Goal: Information Seeking & Learning: Get advice/opinions

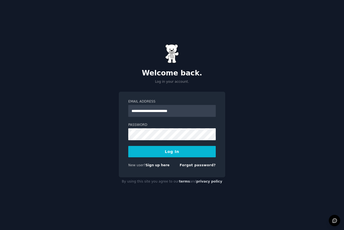
click at [172, 156] on button "Log In" at bounding box center [171, 151] width 87 height 11
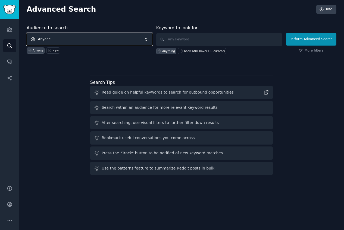
click at [74, 36] on span "Anyone" at bounding box center [90, 39] width 126 height 12
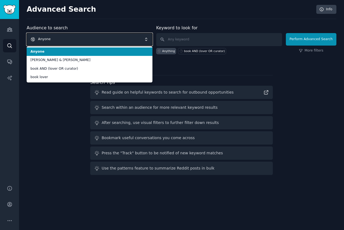
click at [97, 45] on span "Anyone" at bounding box center [90, 39] width 126 height 12
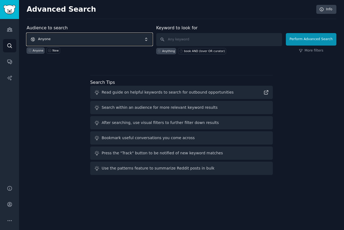
click at [86, 37] on span "Anyone" at bounding box center [90, 39] width 126 height 12
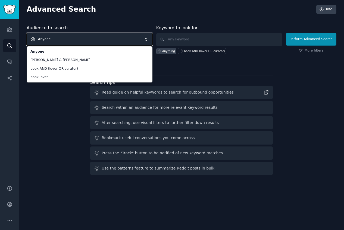
click at [49, 110] on div "Audience to search Anyone Anyone [PERSON_NAME] & [PERSON_NAME] book AND (lover …" at bounding box center [182, 101] width 310 height 153
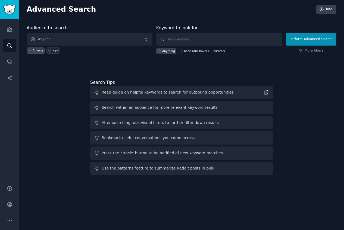
click at [51, 51] on icon at bounding box center [50, 51] width 4 height 4
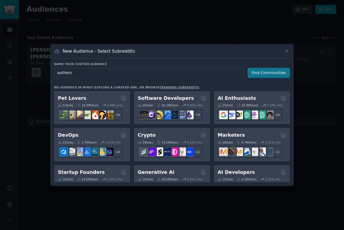
type input "authors"
click at [274, 77] on button "Find Communities" at bounding box center [269, 73] width 42 height 10
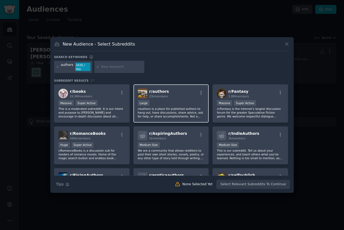
click at [160, 89] on span "r/ authors" at bounding box center [159, 91] width 20 height 4
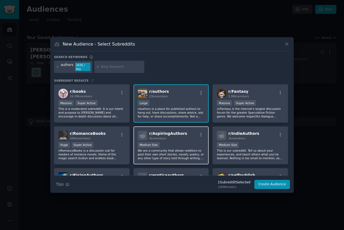
click at [180, 129] on div "r/ AspiringAuthors 2k members Medium Size We are a community that allows reddit…" at bounding box center [171, 146] width 76 height 38
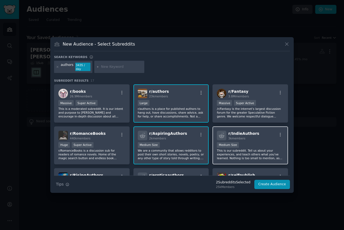
click at [242, 141] on div "r/ IndieAuthors 3k members Medium Size This is our subreddit. Tell us about you…" at bounding box center [250, 146] width 76 height 38
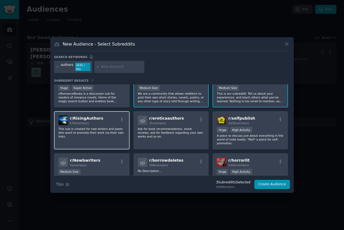
scroll to position [58, 0]
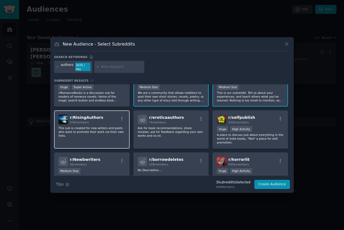
click at [108, 121] on div "r/ RisingAuthors 576 members" at bounding box center [91, 120] width 67 height 10
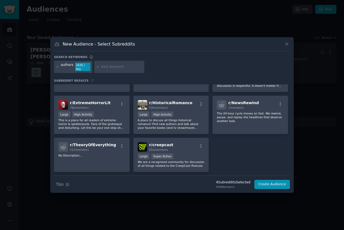
scroll to position [158, 0]
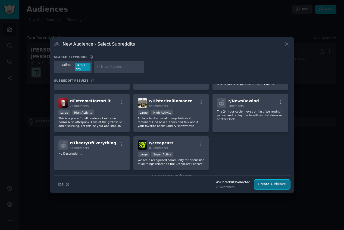
click at [269, 184] on button "Create Audience" at bounding box center [272, 184] width 36 height 9
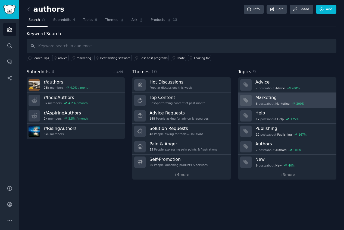
click at [324, 98] on h3 "Marketing" at bounding box center [293, 98] width 77 height 6
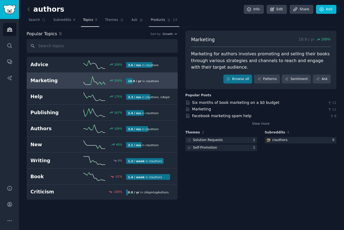
click at [155, 22] on span "Products" at bounding box center [158, 20] width 14 height 5
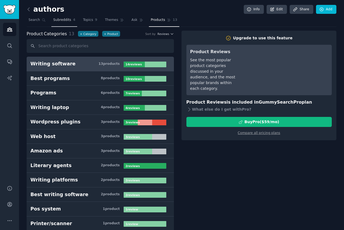
click at [70, 19] on link "Subreddits 4" at bounding box center [64, 21] width 26 height 11
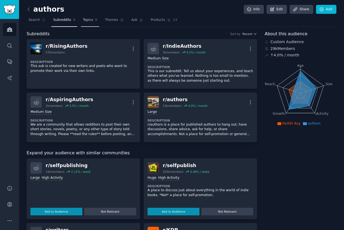
click at [87, 19] on span "Topics" at bounding box center [88, 20] width 10 height 5
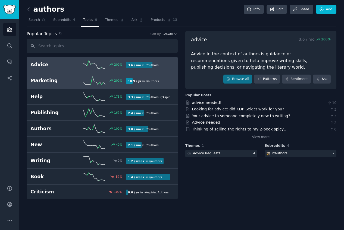
click at [83, 77] on icon at bounding box center [94, 81] width 22 height 8
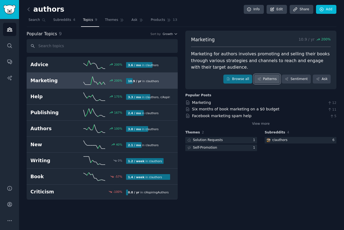
click at [271, 80] on link "Patterns" at bounding box center [267, 79] width 26 height 9
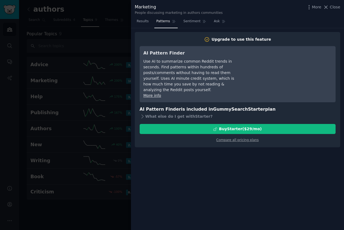
click at [92, 76] on div at bounding box center [172, 115] width 344 height 230
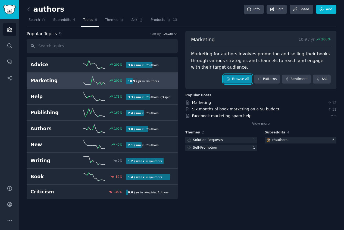
click at [245, 81] on link "Browse all" at bounding box center [237, 79] width 29 height 9
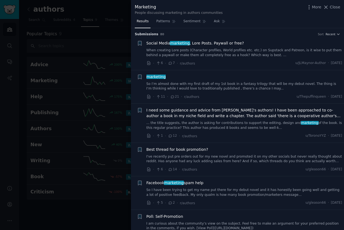
click at [211, 42] on span "Social Media marketing , Lore Posts. Paywall or free?" at bounding box center [195, 43] width 98 height 6
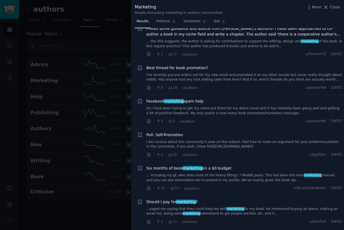
scroll to position [82, 0]
click at [249, 143] on link "I am curious about the community’s view on the subject. Feel free to make an ar…" at bounding box center [244, 145] width 196 height 10
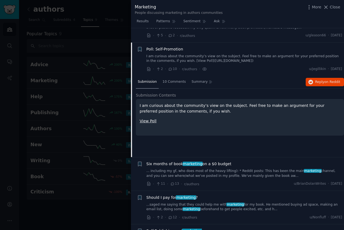
scroll to position [182, 0]
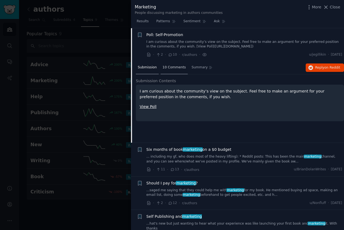
click at [176, 68] on span "10 Comments" at bounding box center [173, 67] width 23 height 5
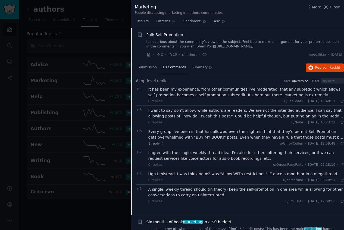
click at [259, 115] on div "I want to say don’t allow, while authors are readers. We are not the intended a…" at bounding box center [246, 113] width 196 height 11
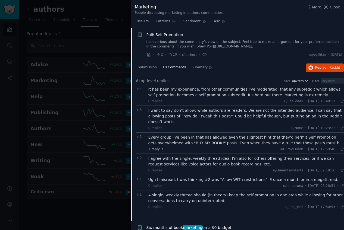
click at [244, 126] on div "0 replies u/None · [DATE] 10:23:22 Sat 29/03/2025 ·" at bounding box center [246, 128] width 196 height 5
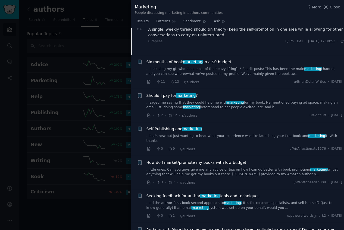
scroll to position [349, 0]
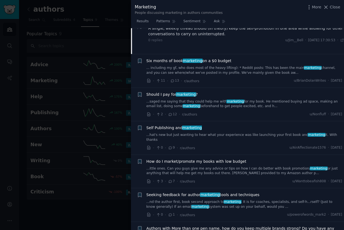
click at [210, 92] on div "Should I pay for marketing ?" at bounding box center [244, 95] width 196 height 6
click at [206, 99] on link "...saged me saying that they could help me with marketing for my book. He menti…" at bounding box center [244, 104] width 196 height 10
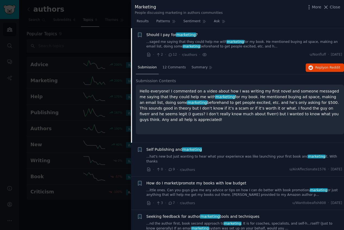
scroll to position [215, 0]
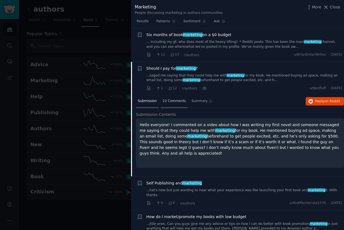
click at [174, 101] on span "12 Comments" at bounding box center [173, 101] width 23 height 5
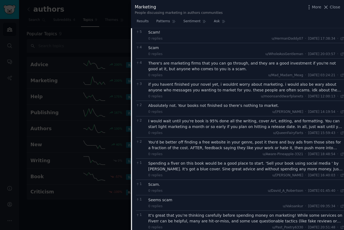
scroll to position [307, 0]
click at [158, 121] on div "I would wait until you're book is 95% done all the writing, cover Art, editing,…" at bounding box center [246, 123] width 196 height 11
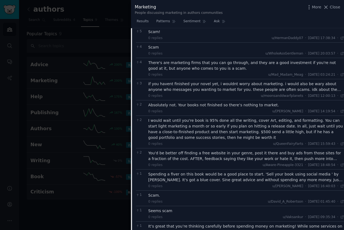
click at [245, 87] on div "if you havent finished your novel yet, i wouldnt worry about marketing. i would…" at bounding box center [246, 86] width 196 height 11
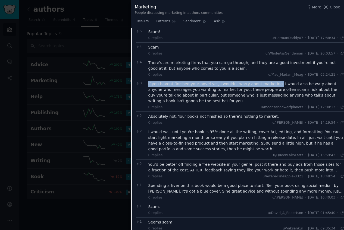
drag, startPoint x: 148, startPoint y: 84, endPoint x: 271, endPoint y: 86, distance: 123.1
click at [271, 86] on div "3 if you havent finished your novel yet, i wouldnt worry about marketing. i wou…" at bounding box center [240, 95] width 208 height 33
copy div "if you havent finished your novel yet, i wouldnt worry about marketing."
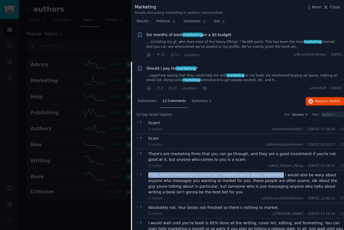
scroll to position [215, 0]
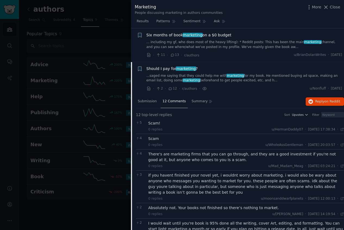
click at [218, 68] on div "Should I pay for marketing ?" at bounding box center [244, 69] width 196 height 6
drag, startPoint x: 233, startPoint y: 71, endPoint x: 145, endPoint y: 70, distance: 87.5
click at [145, 70] on div "+ Should I pay for marketing ? ...saged me saying that they could help me with …" at bounding box center [239, 79] width 205 height 26
copy span "Should I pay for marketing ?"
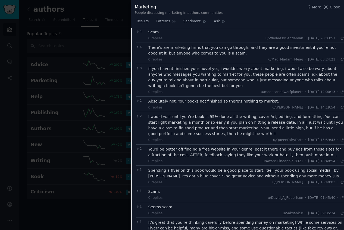
scroll to position [321, 0]
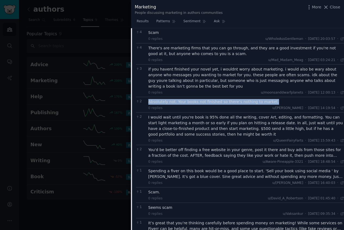
drag, startPoint x: 279, startPoint y: 102, endPoint x: 148, endPoint y: 103, distance: 131.5
click at [148, 103] on div "2 Absolutely not. Your books not finished so there’s nothing to market. 0 repli…" at bounding box center [240, 104] width 208 height 15
copy div "Absolutely not. Your books not finished so there’s nothing to market."
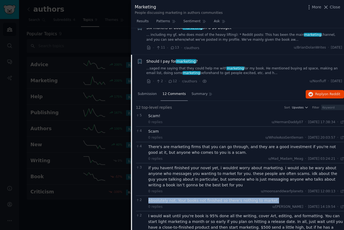
scroll to position [192, 0]
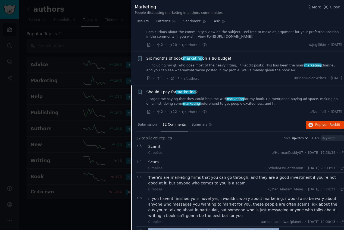
click at [271, 87] on li "+ Should I pay for marketing ? ...saged me saying that they could help me with …" at bounding box center [237, 102] width 213 height 33
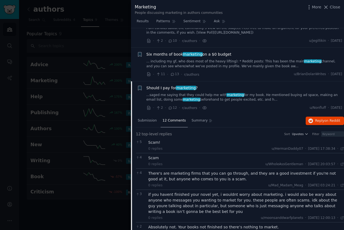
click at [191, 89] on span "marketing" at bounding box center [186, 88] width 20 height 4
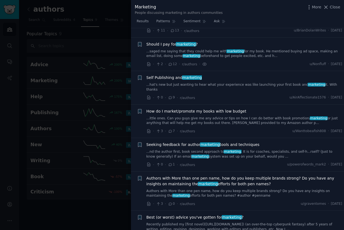
scroll to position [249, 0]
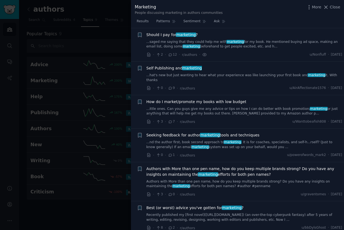
click at [98, 35] on div at bounding box center [172, 115] width 344 height 230
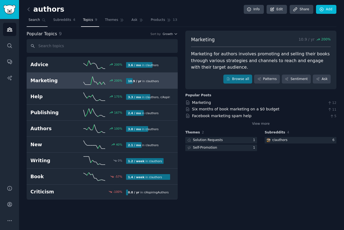
click at [35, 21] on span "Search" at bounding box center [34, 20] width 11 height 5
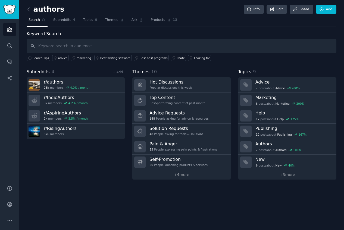
click at [255, 60] on div "Search Tips advice marketing Best writing software Best best programs I hate Lo…" at bounding box center [182, 57] width 310 height 8
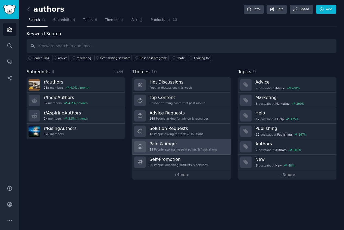
click at [172, 144] on h3 "Pain & Anger" at bounding box center [183, 144] width 68 height 6
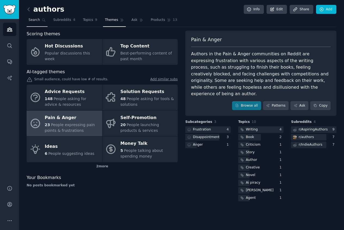
click at [36, 19] on span "Search" at bounding box center [34, 20] width 11 height 5
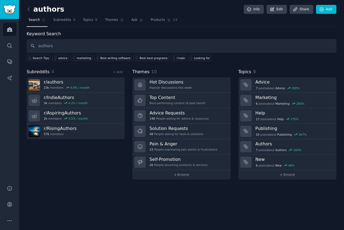
type input "authors"
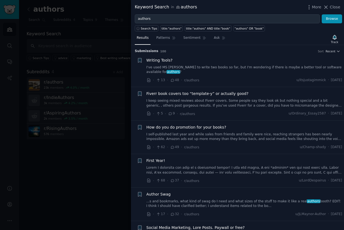
click at [88, 31] on div at bounding box center [172, 115] width 344 height 230
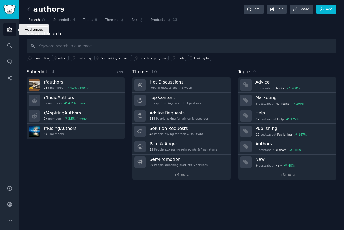
click at [9, 27] on icon "Sidebar" at bounding box center [10, 30] width 6 height 6
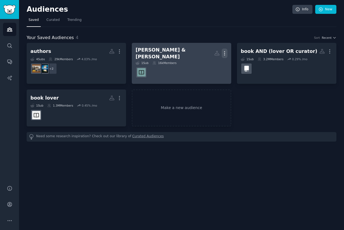
click at [225, 52] on icon "button" at bounding box center [225, 54] width 6 height 6
click at [210, 63] on p "Delete" at bounding box center [210, 65] width 12 height 6
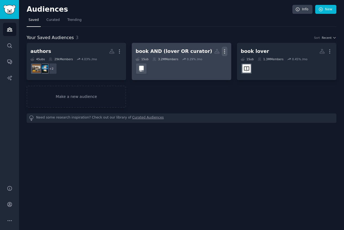
click at [225, 52] on icon "button" at bounding box center [225, 52] width 6 height 6
click at [212, 64] on p "Delete" at bounding box center [210, 63] width 12 height 6
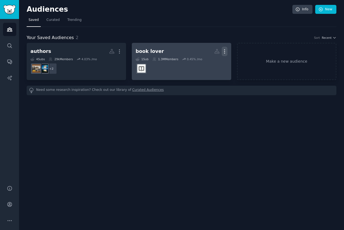
click at [224, 52] on icon "button" at bounding box center [225, 52] width 6 height 6
click at [168, 67] on dd "r/booksuggestions" at bounding box center [182, 68] width 92 height 15
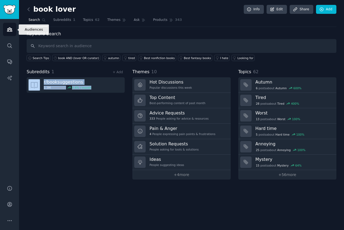
click at [11, 32] on icon "Sidebar" at bounding box center [10, 30] width 6 height 6
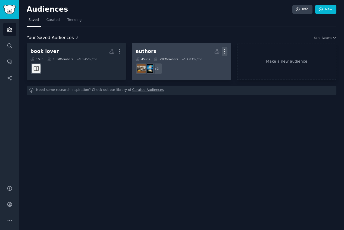
click at [224, 52] on icon "button" at bounding box center [224, 52] width 1 height 4
click at [212, 62] on p "Delete" at bounding box center [210, 63] width 12 height 6
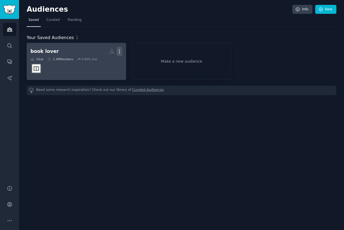
click at [119, 53] on icon "button" at bounding box center [119, 52] width 1 height 4
click at [80, 52] on h2 "book lover Custom Audience More View Delete" at bounding box center [76, 52] width 92 height 10
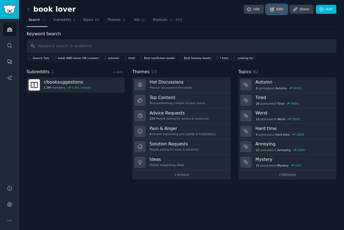
click at [274, 11] on icon at bounding box center [272, 9] width 5 height 5
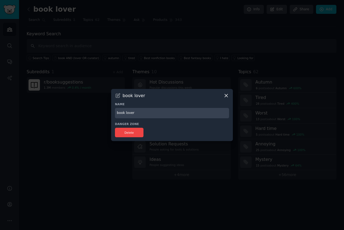
click at [159, 73] on div at bounding box center [172, 115] width 344 height 230
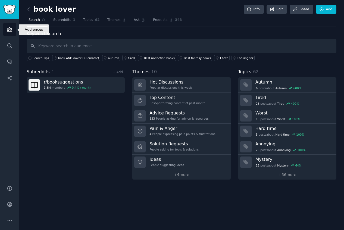
click at [15, 32] on link "Audiences" at bounding box center [9, 29] width 13 height 13
click at [32, 18] on span "Search" at bounding box center [34, 20] width 11 height 5
click at [11, 32] on link "Audiences" at bounding box center [9, 29] width 13 height 13
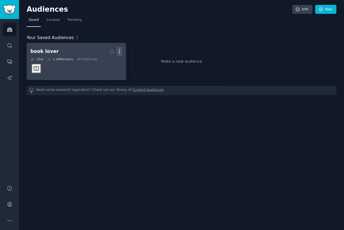
click at [118, 52] on icon "button" at bounding box center [120, 52] width 6 height 6
click at [104, 63] on p "Delete" at bounding box center [104, 63] width 12 height 6
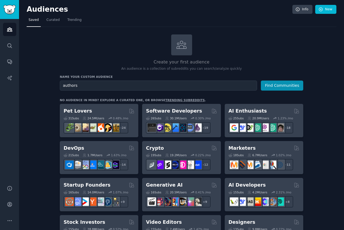
type input "authors"
click at [261, 81] on button "Find Communities" at bounding box center [282, 86] width 42 height 10
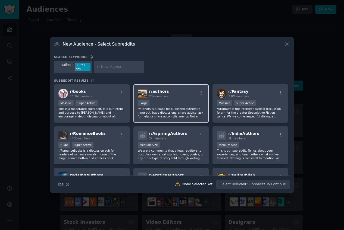
click at [164, 103] on div "Large" at bounding box center [171, 103] width 67 height 7
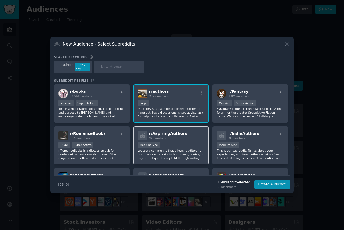
click at [173, 151] on p "We are a community that allows redditors to post their own short stories, novel…" at bounding box center [171, 154] width 67 height 11
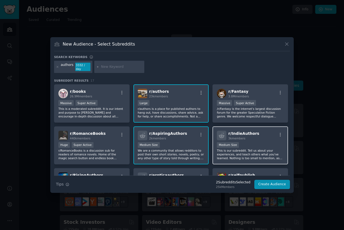
click at [258, 145] on div "Medium Size" at bounding box center [250, 145] width 67 height 7
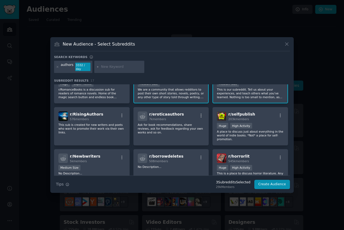
scroll to position [62, 0]
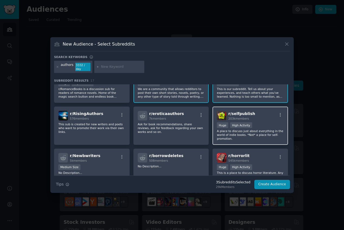
click at [243, 129] on p "A place to discuss just about everything in the world of indie books. *Not* a p…" at bounding box center [250, 134] width 67 height 11
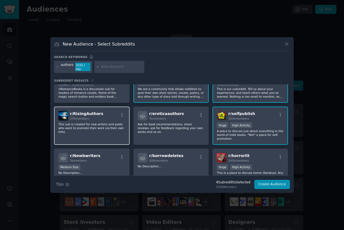
click at [90, 128] on p "This sub is created for new writers and poets who want to promote their work vi…" at bounding box center [91, 128] width 67 height 11
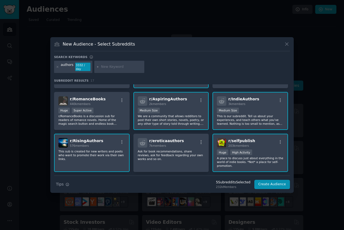
scroll to position [33, 0]
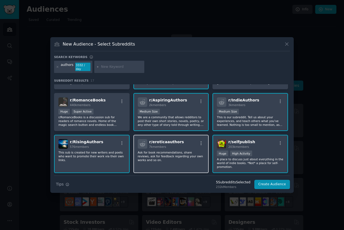
click at [177, 152] on p "Ask for book recommendations, share reviews, ask for feedback regarding your ow…" at bounding box center [171, 156] width 67 height 11
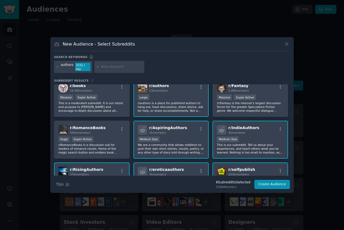
scroll to position [0, 0]
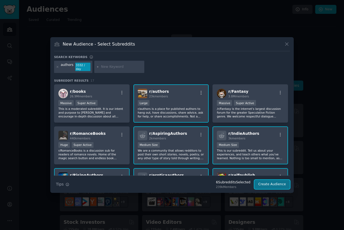
click at [264, 183] on button "Create Audience" at bounding box center [272, 184] width 36 height 9
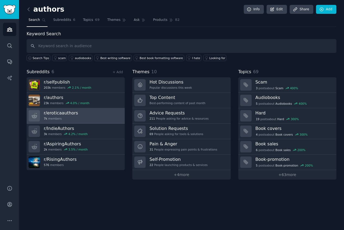
click at [93, 118] on link "r/ eroticaauthors 7k members" at bounding box center [76, 115] width 98 height 15
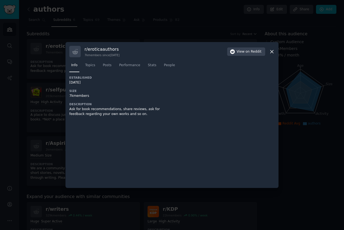
click at [273, 51] on icon at bounding box center [272, 52] width 6 height 6
click at [54, 23] on div at bounding box center [172, 115] width 344 height 230
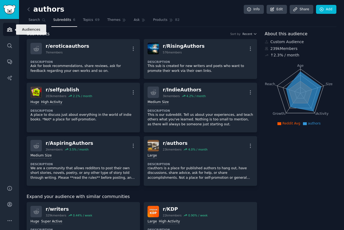
click at [12, 26] on link "Audiences" at bounding box center [9, 29] width 13 height 13
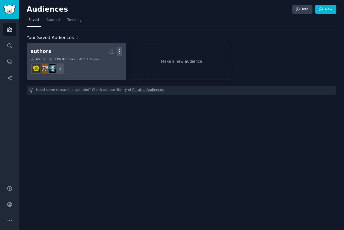
click at [120, 51] on icon "button" at bounding box center [120, 52] width 6 height 6
click at [111, 50] on icon at bounding box center [112, 52] width 6 height 6
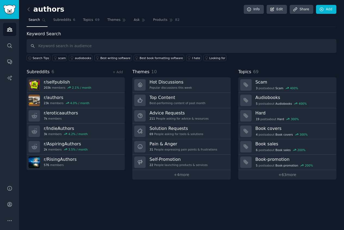
click at [45, 74] on span "Subreddits" at bounding box center [38, 72] width 23 height 7
click at [121, 73] on link "+ Add" at bounding box center [117, 72] width 10 height 4
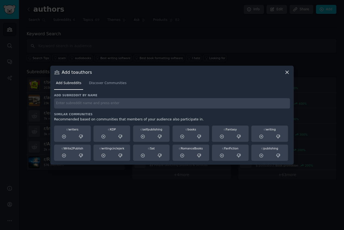
click at [192, 108] on input "text" at bounding box center [172, 103] width 236 height 11
type input "book marketing"
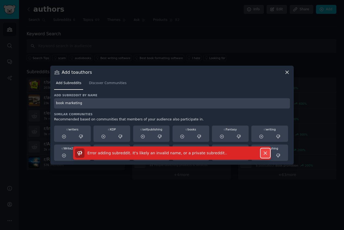
click at [267, 153] on icon "button" at bounding box center [265, 154] width 6 height 6
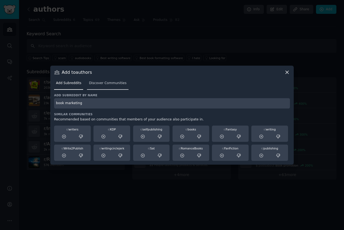
click at [120, 83] on span "Discover Communities" at bounding box center [107, 83] width 37 height 5
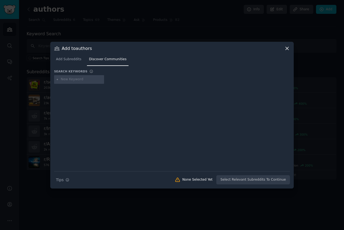
click at [287, 49] on icon at bounding box center [287, 48] width 3 height 3
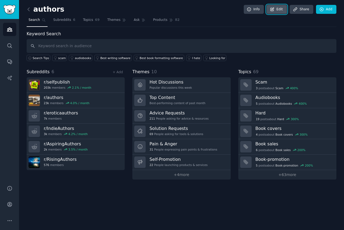
click at [276, 9] on link "Edit" at bounding box center [277, 9] width 20 height 9
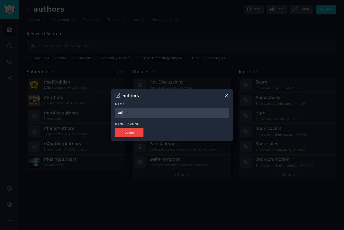
click at [227, 96] on icon at bounding box center [226, 95] width 3 height 3
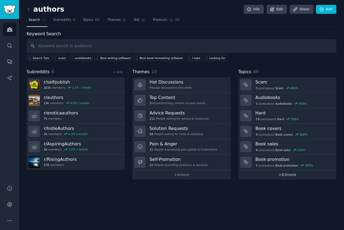
click at [295, 175] on link "+ 63 more" at bounding box center [287, 175] width 98 height 10
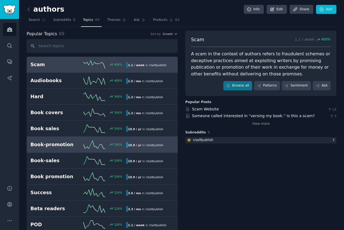
click at [66, 149] on link "Book-promotion 200 % 10.9 / yr in r/ selfpublish" at bounding box center [102, 145] width 151 height 16
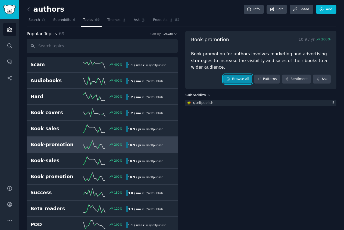
click at [239, 79] on link "Browse all" at bounding box center [237, 79] width 29 height 9
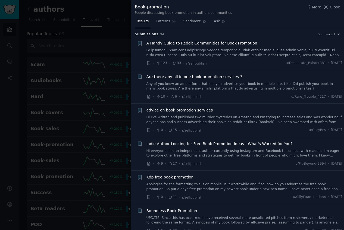
click at [221, 75] on span "Are there any all in one book promotion services ?" at bounding box center [194, 77] width 96 height 6
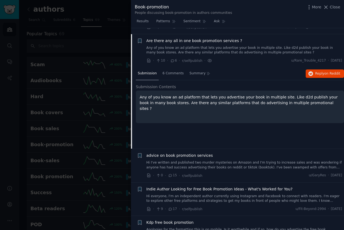
scroll to position [42, 0]
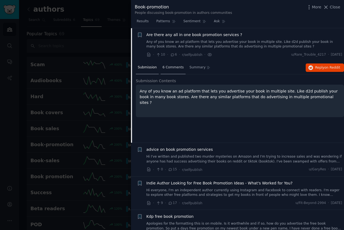
click at [172, 71] on div "6 Comments" at bounding box center [173, 67] width 25 height 13
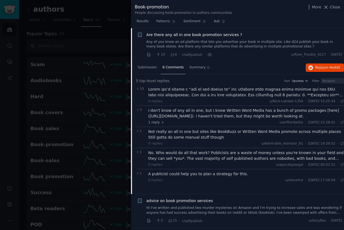
click at [278, 155] on div "No. Who would do all that work? Publicists are a waste of money unless you're k…" at bounding box center [246, 155] width 196 height 11
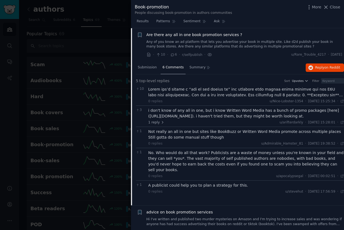
click at [278, 155] on div "No. Who would do all that work? Publicists are a waste of money unless you're k…" at bounding box center [246, 161] width 196 height 23
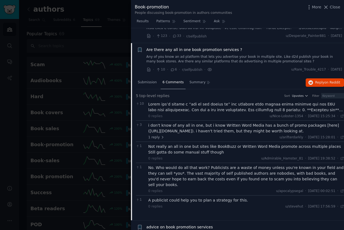
scroll to position [28, 0]
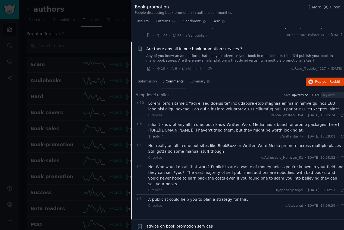
click at [252, 57] on link "Any of you know an ad platform that lets you advertise your book in multiple si…" at bounding box center [244, 59] width 196 height 10
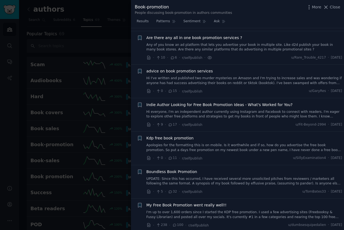
scroll to position [42, 0]
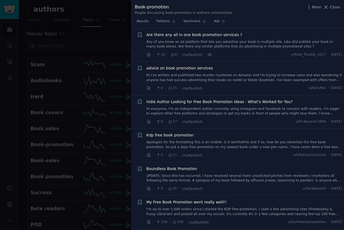
click at [257, 75] on link "Hi I've written and published two murder mysteries on Amazon and I'm trying to …" at bounding box center [244, 78] width 196 height 10
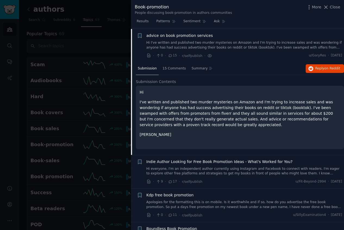
scroll to position [76, 0]
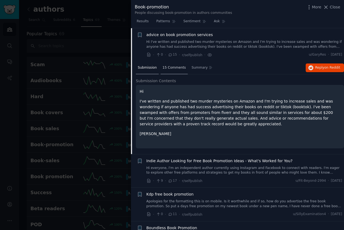
click at [168, 65] on div "15 Comments" at bounding box center [174, 68] width 27 height 13
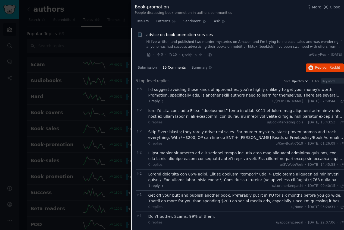
click at [206, 137] on div "Skip Fiverr blasts; they rarely drive real sales. For murder mystery, stack pro…" at bounding box center [246, 134] width 196 height 11
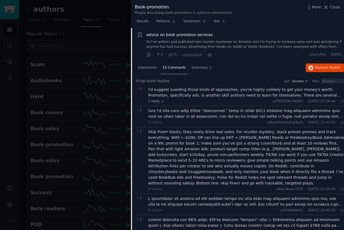
click at [206, 137] on div "Skip Fiverr blasts; they rarely drive real sales. For murder mystery, stack pro…" at bounding box center [246, 157] width 196 height 57
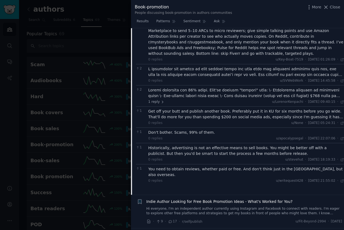
scroll to position [209, 0]
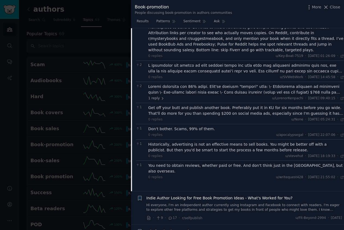
click at [286, 153] on div "1 Historically, advertising is not an effective means to sell books. You might …" at bounding box center [240, 150] width 208 height 21
click at [272, 142] on div "Historically, advertising is not an effective means to sell books. You might be…" at bounding box center [246, 147] width 196 height 11
click at [285, 154] on span "u/stevehut" at bounding box center [294, 156] width 18 height 4
click at [254, 142] on div "Historically, advertising is not an effective means to sell books. You might be…" at bounding box center [246, 147] width 196 height 11
click at [97, 31] on div at bounding box center [172, 115] width 344 height 230
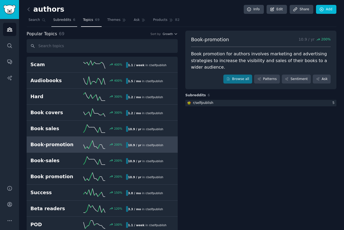
click at [54, 21] on span "Subreddits" at bounding box center [62, 20] width 18 height 5
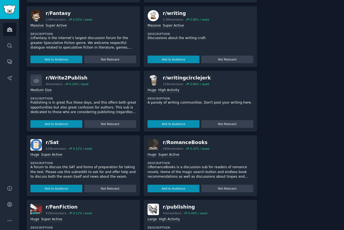
scroll to position [364, 0]
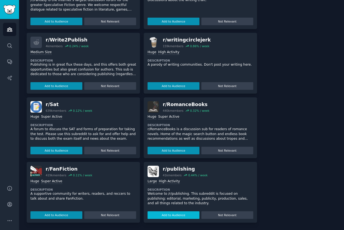
click at [178, 215] on button "Add to Audience" at bounding box center [174, 216] width 52 height 8
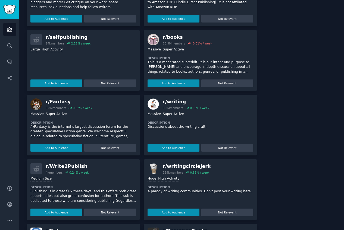
scroll to position [290, 0]
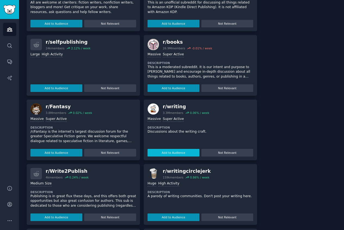
click at [178, 151] on button "Add to Audience" at bounding box center [174, 153] width 52 height 8
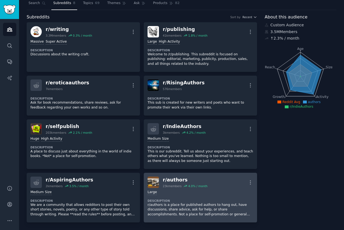
scroll to position [16, 0]
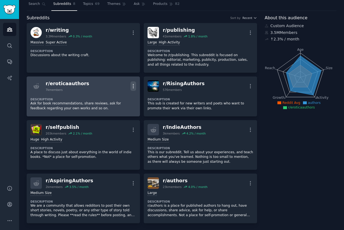
click at [133, 85] on icon "button" at bounding box center [133, 86] width 1 height 4
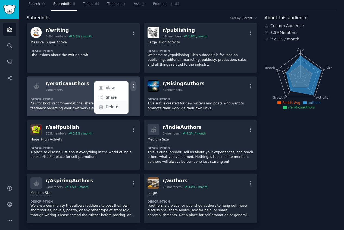
click at [110, 107] on p "Delete" at bounding box center [112, 107] width 12 height 6
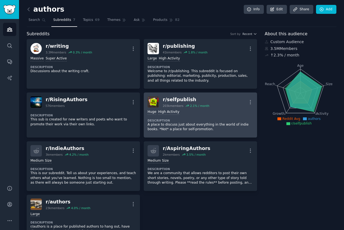
scroll to position [0, 0]
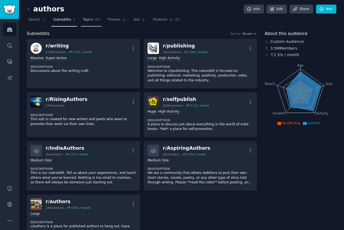
click at [93, 22] on link "Topics 69" at bounding box center [91, 20] width 20 height 11
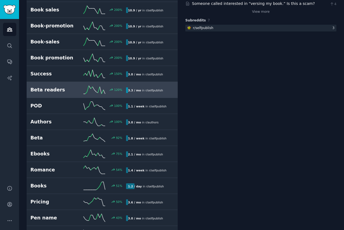
scroll to position [120, 0]
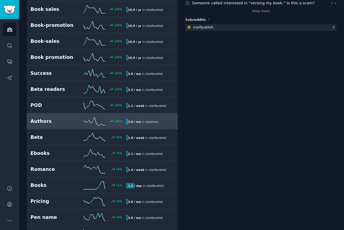
click at [62, 125] on div "Authors 100 % 3.0 / mo in r/ authors" at bounding box center [101, 121] width 143 height 8
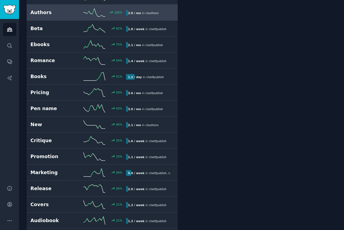
scroll to position [259, 0]
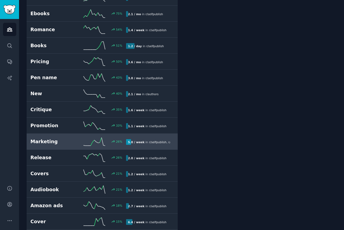
click at [65, 141] on h2 "Marketing" at bounding box center [54, 142] width 48 height 7
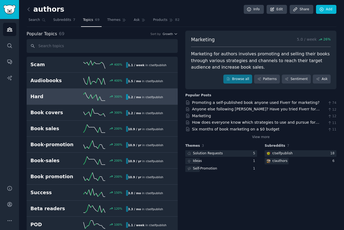
scroll to position [1, 0]
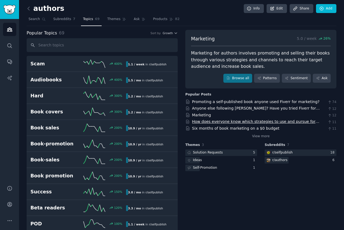
click at [291, 121] on link "How does everyone know which strategies to use and pursue for marketing?" at bounding box center [255, 125] width 127 height 10
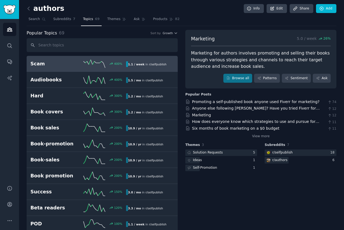
click at [89, 65] on icon at bounding box center [94, 64] width 22 height 8
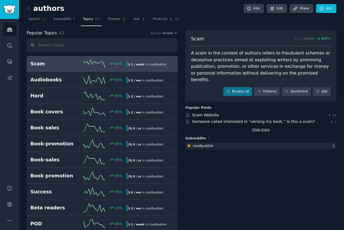
click at [263, 128] on link "View more" at bounding box center [261, 130] width 18 height 5
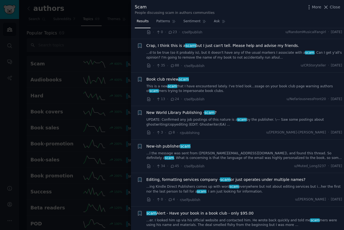
scroll to position [65, 0]
click at [233, 94] on div "Book club review scam This is a new scam that I have encountered lately. I've t…" at bounding box center [244, 89] width 196 height 26
click at [224, 85] on link "This is a new scam that I have encountered lately. I've tried look...ssage on y…" at bounding box center [244, 89] width 196 height 10
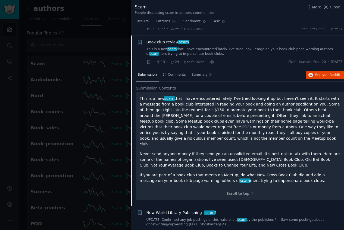
scroll to position [109, 0]
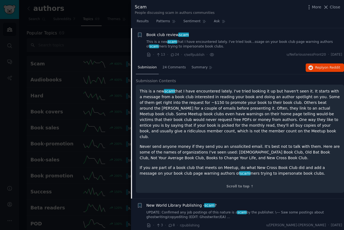
click at [73, 109] on div at bounding box center [172, 115] width 344 height 230
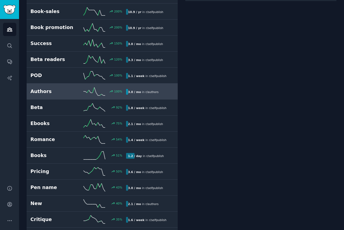
scroll to position [214, 0]
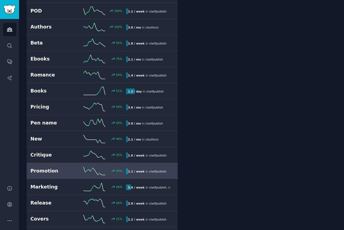
click at [61, 173] on h2 "Promotion" at bounding box center [54, 171] width 48 height 7
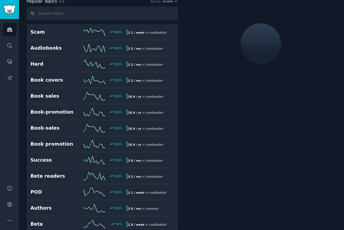
scroll to position [30, 0]
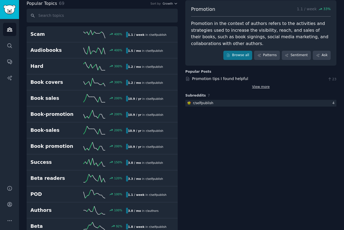
click at [261, 87] on link "View more" at bounding box center [261, 87] width 18 height 5
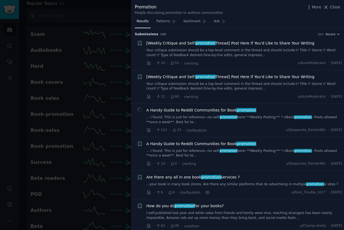
scroll to position [100, 0]
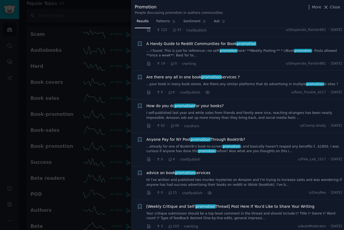
click at [205, 104] on span "How do you do promotion for your books?" at bounding box center [184, 106] width 77 height 6
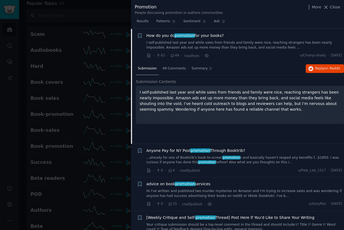
scroll to position [171, 0]
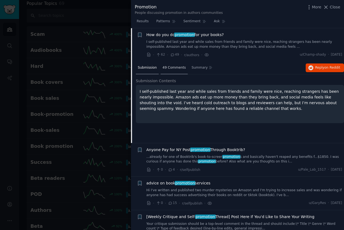
click at [177, 67] on span "49 Comments" at bounding box center [173, 67] width 23 height 5
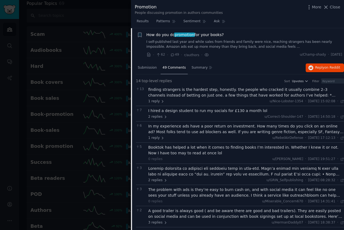
click at [180, 89] on div "finding strangers is the hardest step, honestly. the people who cracked it usua…" at bounding box center [246, 92] width 196 height 11
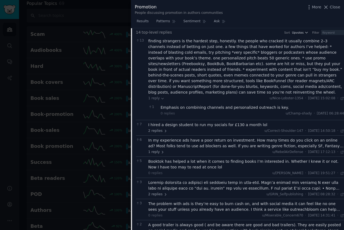
scroll to position [232, 0]
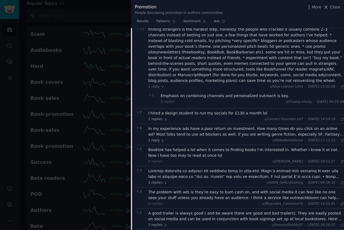
click at [195, 112] on div "I hired a design student to run my socials for £130 a month lol" at bounding box center [246, 114] width 196 height 6
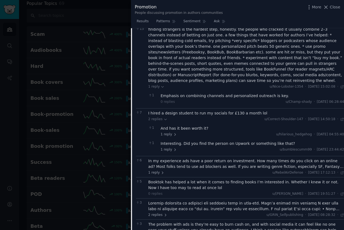
click at [195, 112] on div "I hired a design student to run my socials for £130 a month lol" at bounding box center [246, 114] width 196 height 6
click at [175, 114] on div "I hired a design student to run my socials for £130 a month lol" at bounding box center [246, 114] width 196 height 6
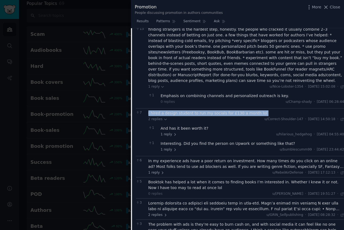
click at [175, 114] on div "I hired a design student to run my socials for £130 a month lol" at bounding box center [246, 114] width 196 height 6
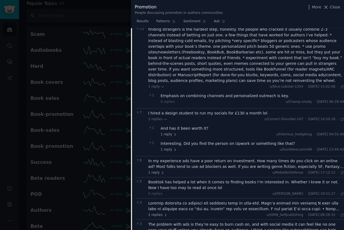
click at [250, 114] on div "I hired a design student to run my socials for £130 a month lol" at bounding box center [246, 114] width 196 height 6
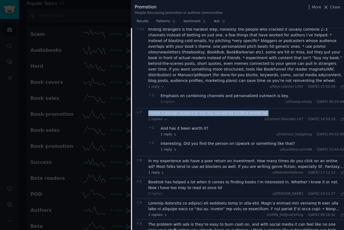
drag, startPoint x: 251, startPoint y: 114, endPoint x: 157, endPoint y: 112, distance: 94.3
click at [157, 112] on div "I hired a design student to run my socials for £130 a month lol" at bounding box center [246, 114] width 196 height 6
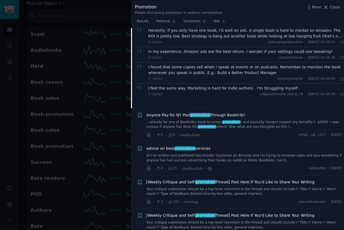
scroll to position [557, 0]
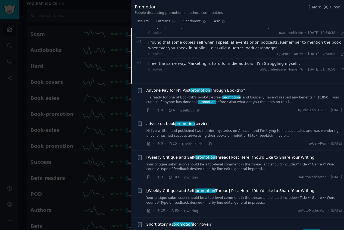
click at [117, 18] on div at bounding box center [172, 115] width 344 height 230
